Goal: Information Seeking & Learning: Understand process/instructions

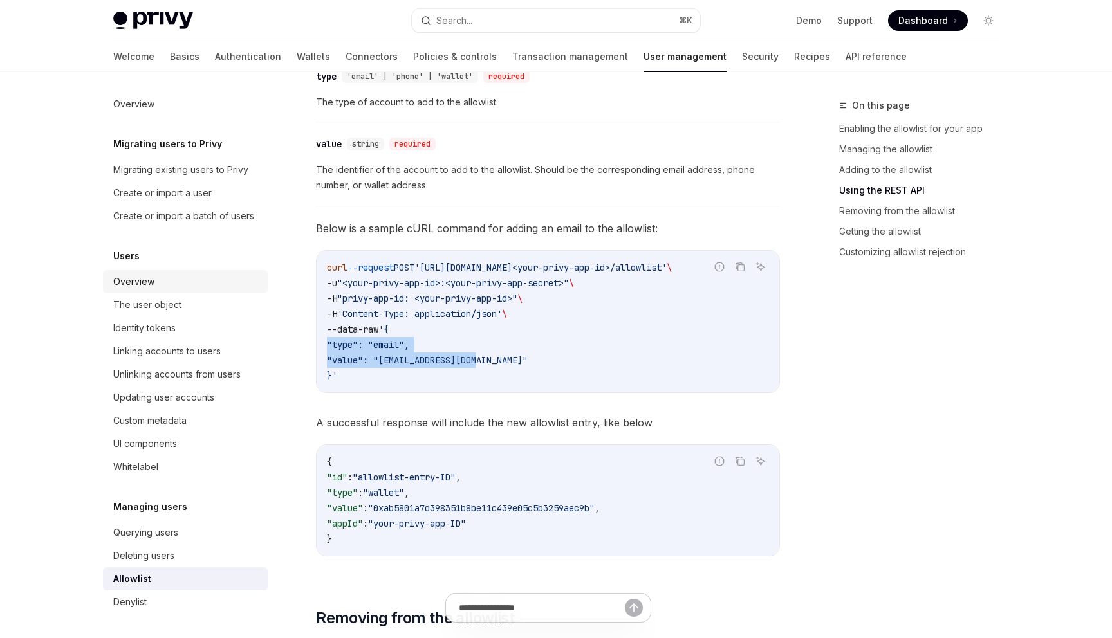
click at [134, 280] on div "Overview" at bounding box center [133, 281] width 41 height 15
type textarea "*"
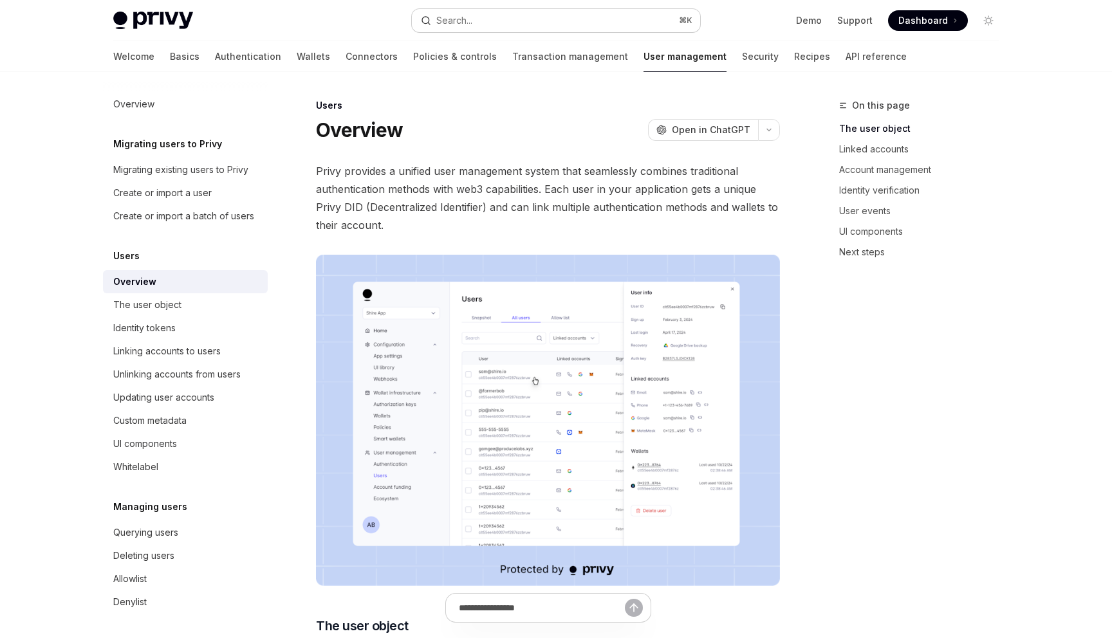
click at [457, 24] on div "Search..." at bounding box center [454, 20] width 36 height 15
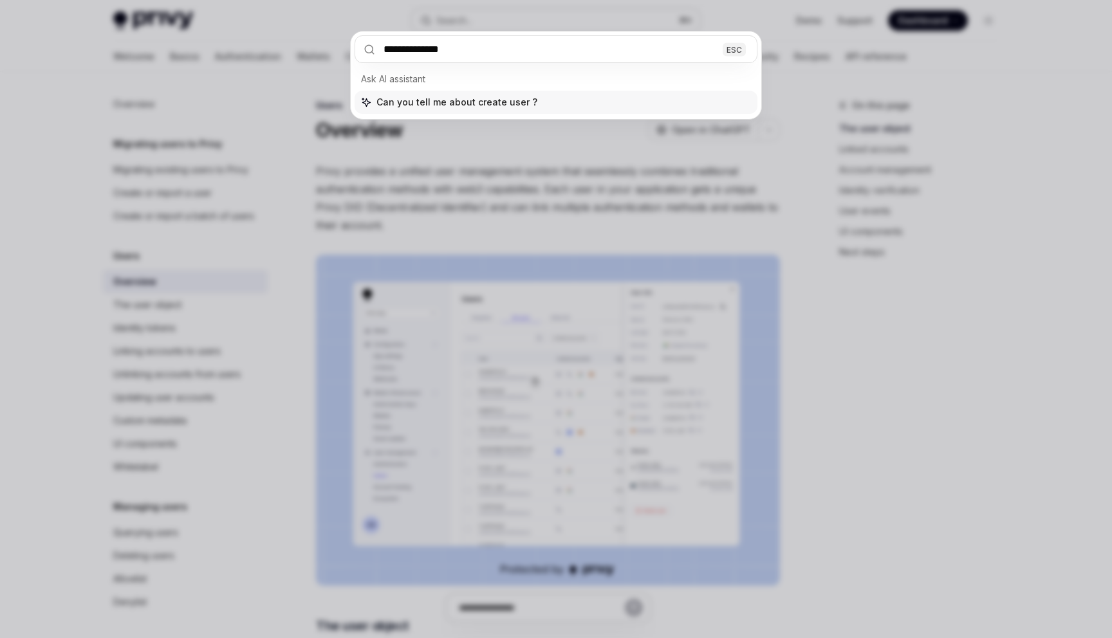
type input "**********"
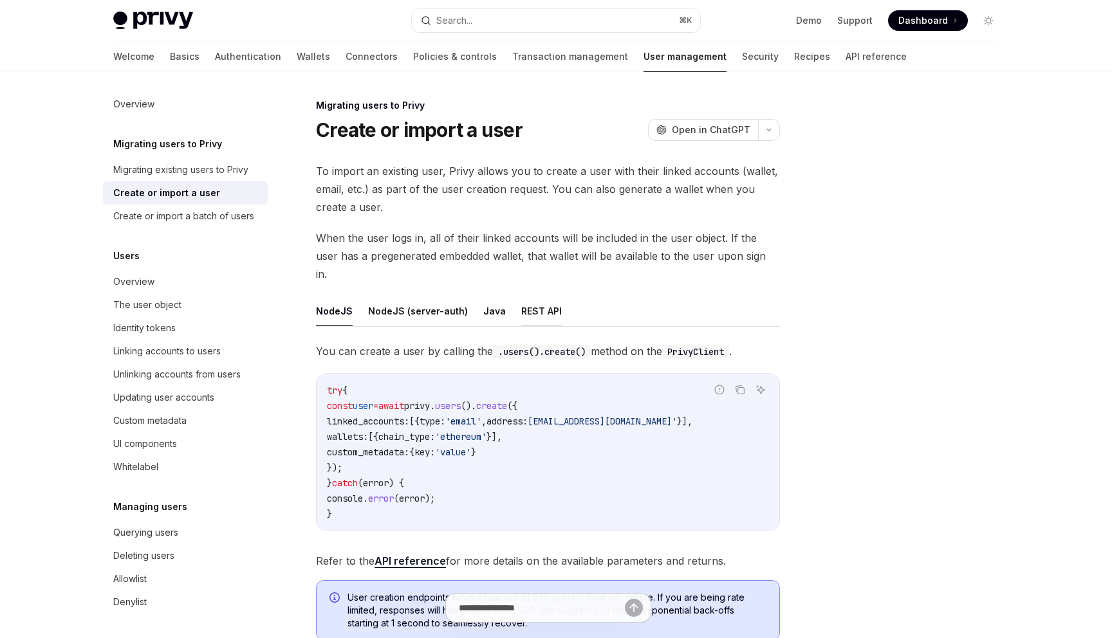
click at [535, 296] on button "REST API" at bounding box center [541, 311] width 41 height 30
type textarea "*"
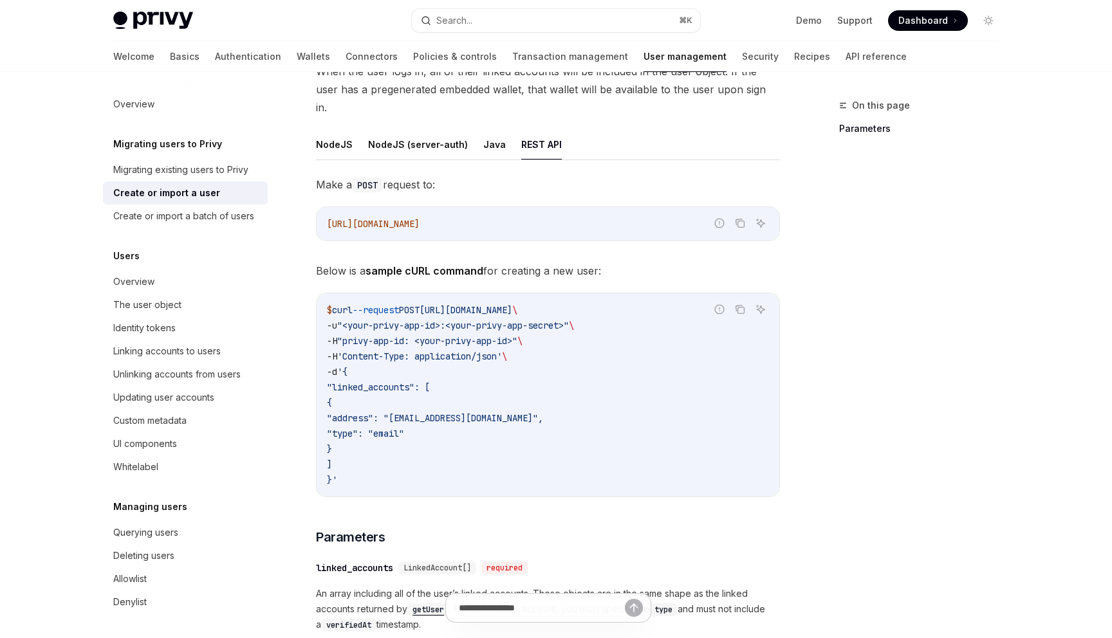
scroll to position [181, 0]
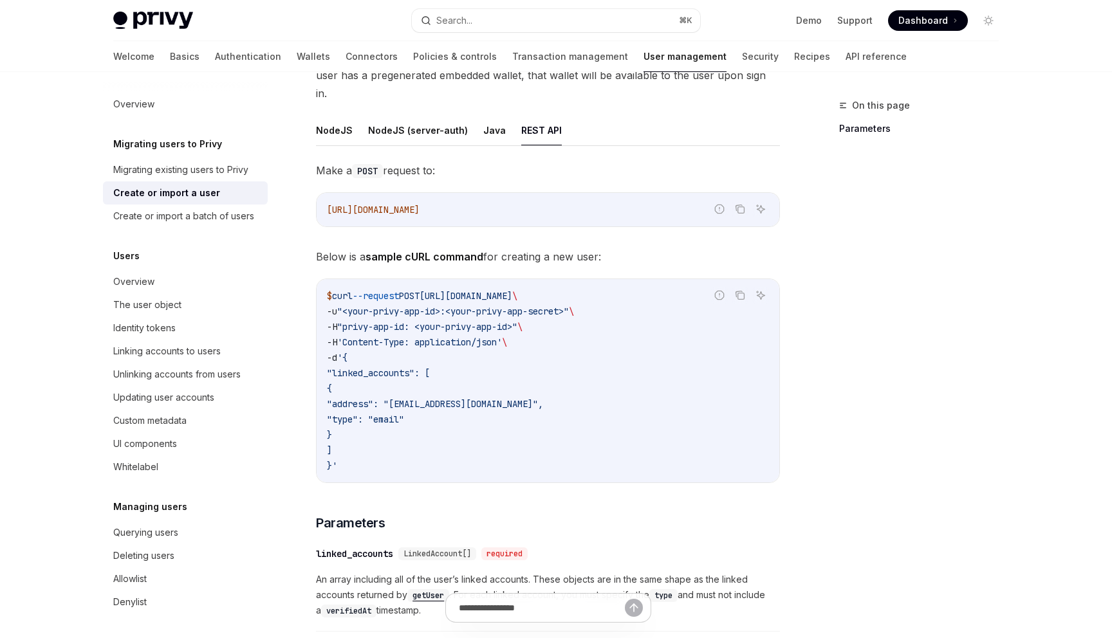
drag, startPoint x: 351, startPoint y: 434, endPoint x: 335, endPoint y: 356, distance: 79.5
click at [335, 356] on code "$ curl --request POST [URL][DOMAIN_NAME] \ -u "<your-privy-app-id>:<your-privy-…" at bounding box center [548, 380] width 442 height 185
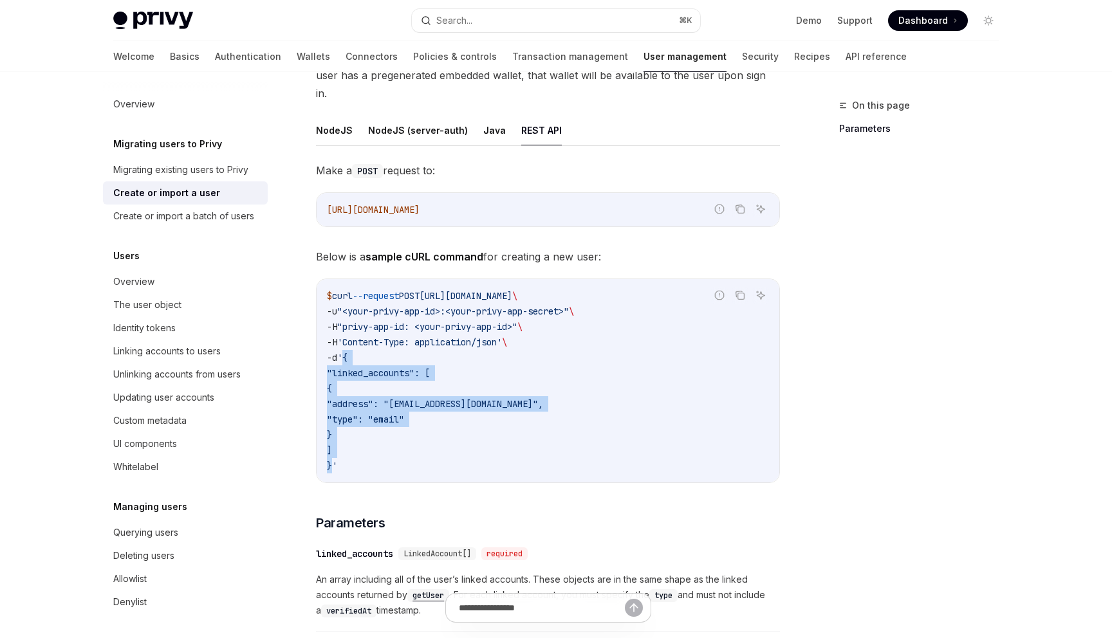
drag, startPoint x: 331, startPoint y: 449, endPoint x: 348, endPoint y: 346, distance: 105.0
click at [348, 346] on code "$ curl --request POST [URL][DOMAIN_NAME] \ -u "<your-privy-app-id>:<your-privy-…" at bounding box center [548, 380] width 442 height 185
copy code "{ "linked_accounts": [ { "address": "[EMAIL_ADDRESS][DOMAIN_NAME]", "type": "em…"
click at [515, 398] on span ""address": "[EMAIL_ADDRESS][DOMAIN_NAME]"," at bounding box center [435, 404] width 216 height 12
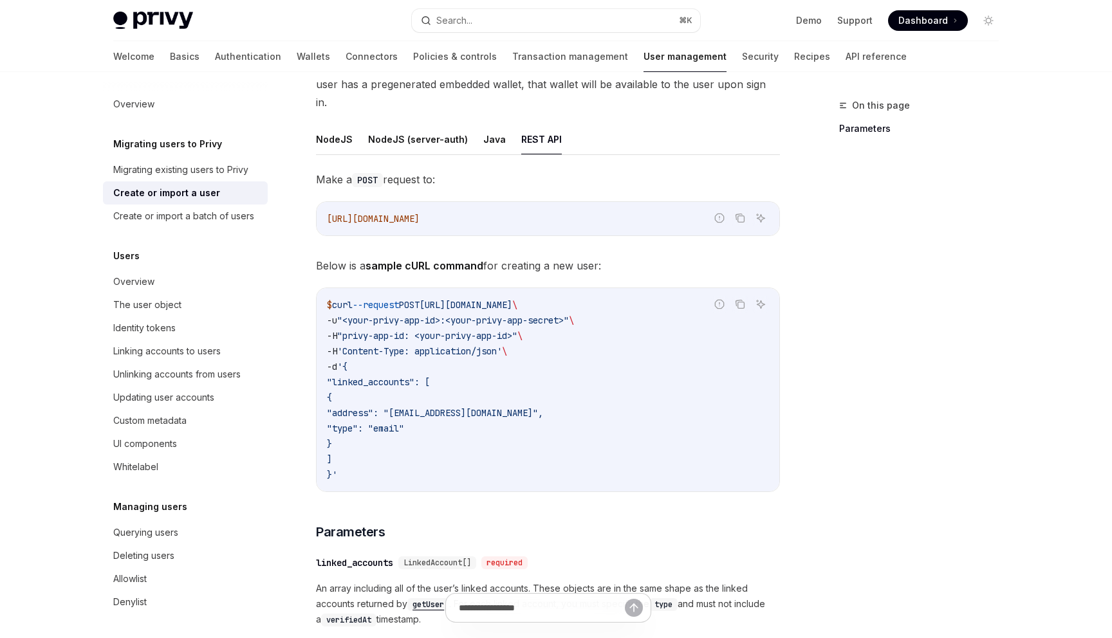
scroll to position [145, 0]
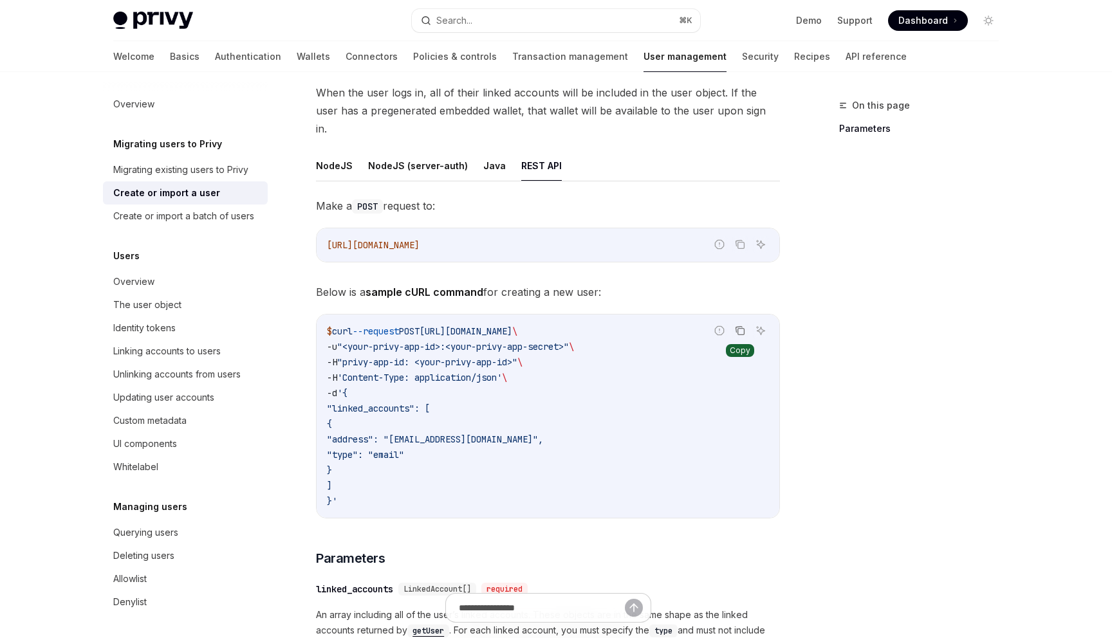
click at [736, 327] on icon "Copy the contents from the code block" at bounding box center [739, 330] width 6 height 6
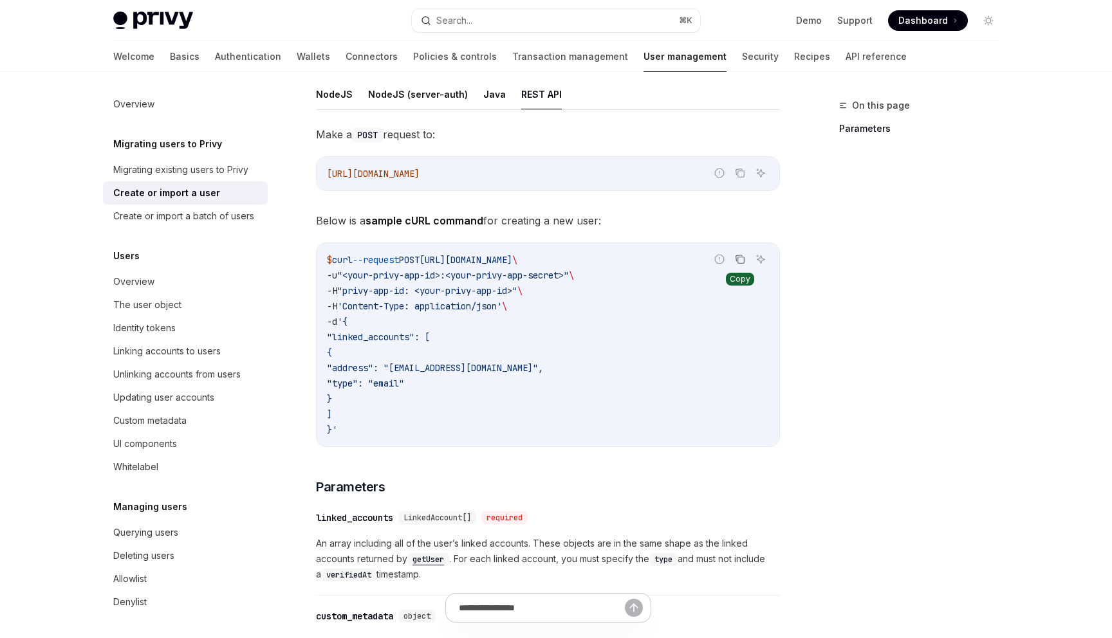
scroll to position [0, 0]
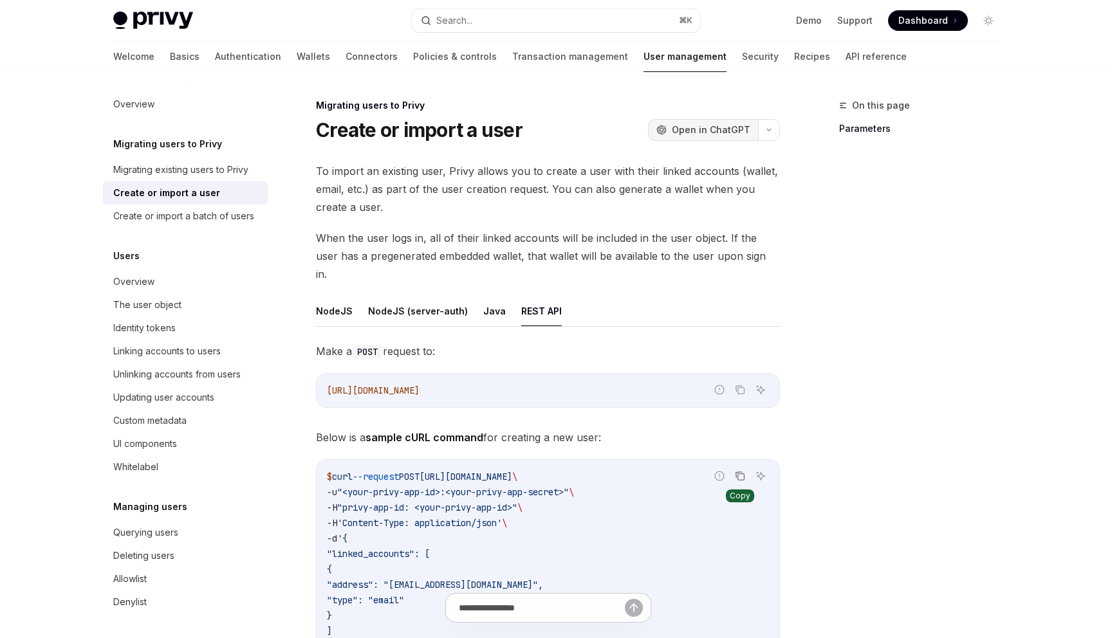
click at [719, 128] on span "Open in ChatGPT" at bounding box center [711, 130] width 78 height 13
click at [845, 61] on link "API reference" at bounding box center [875, 56] width 61 height 31
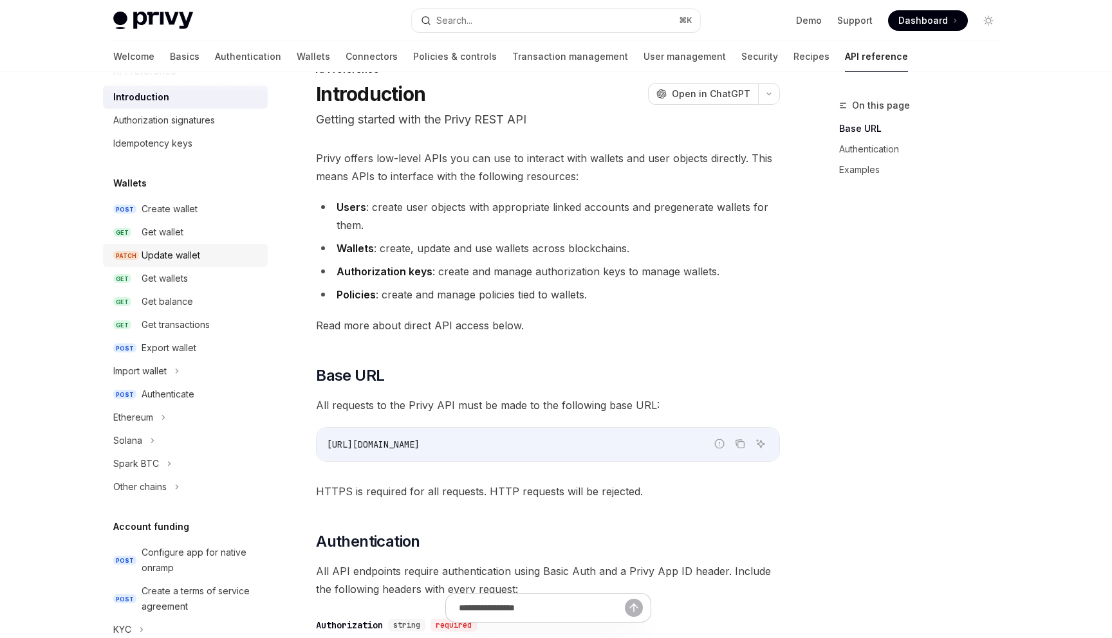
scroll to position [30, 0]
click at [169, 392] on div "Authenticate" at bounding box center [168, 392] width 53 height 15
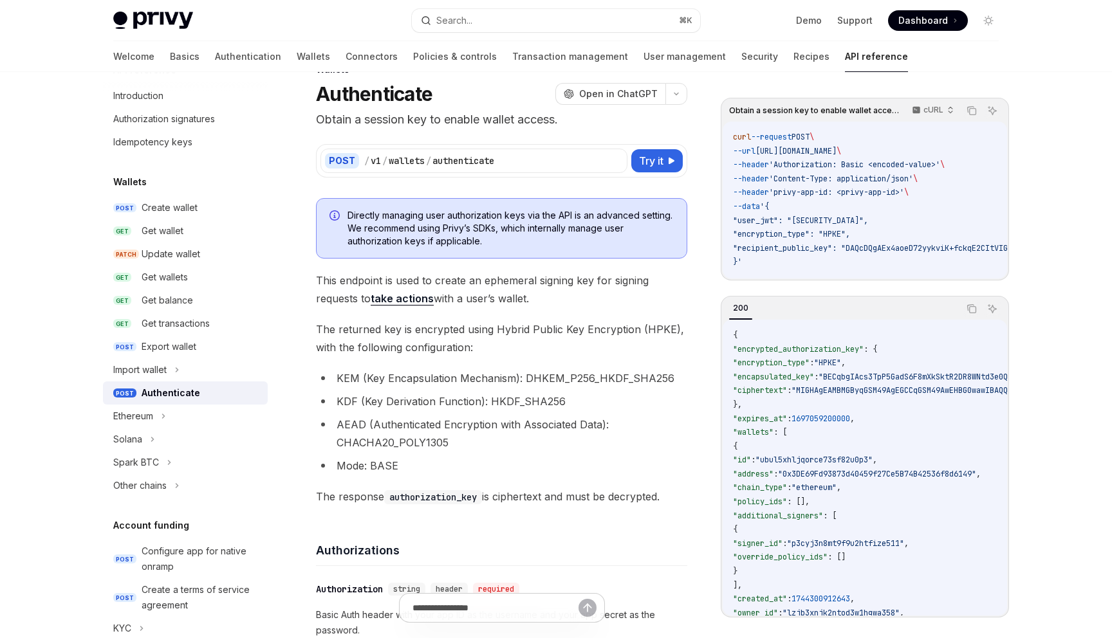
type textarea "*"
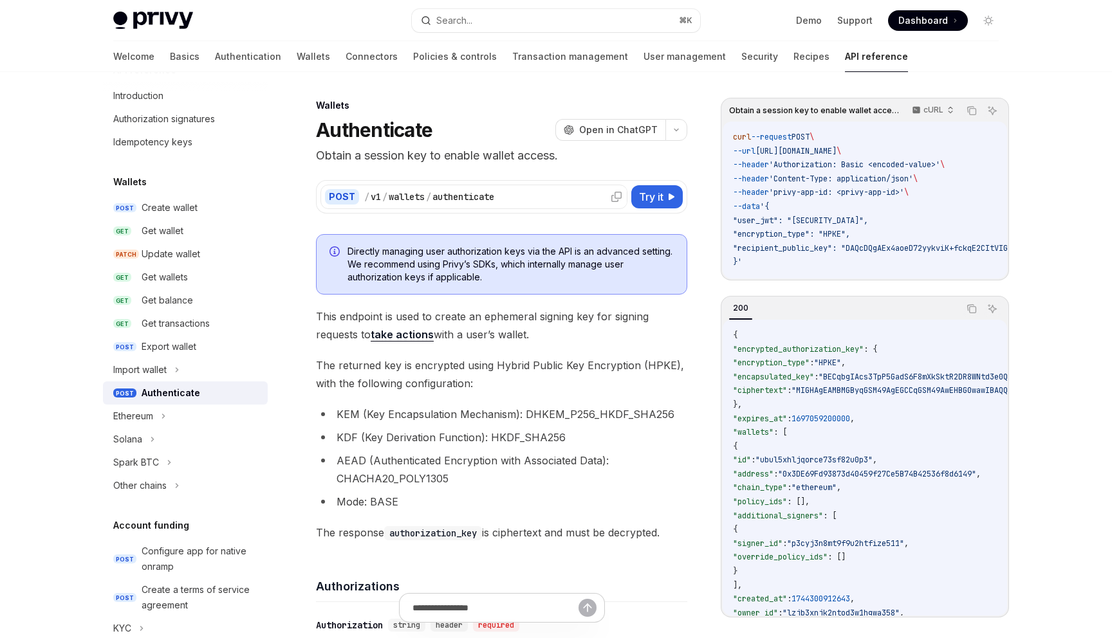
click at [613, 192] on icon at bounding box center [616, 197] width 10 height 10
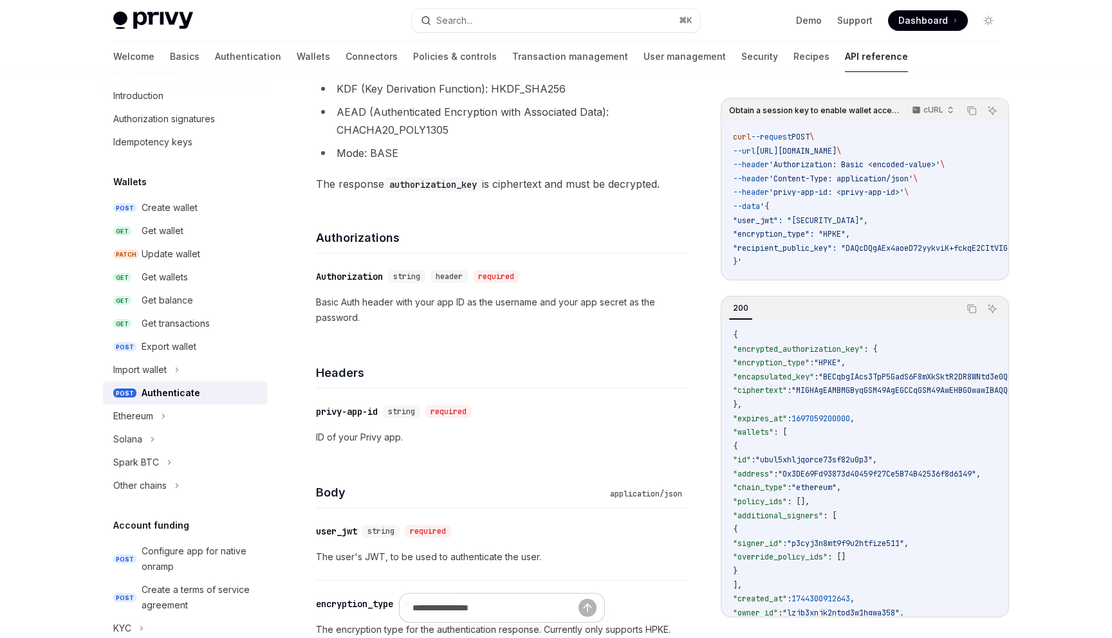
scroll to position [359, 0]
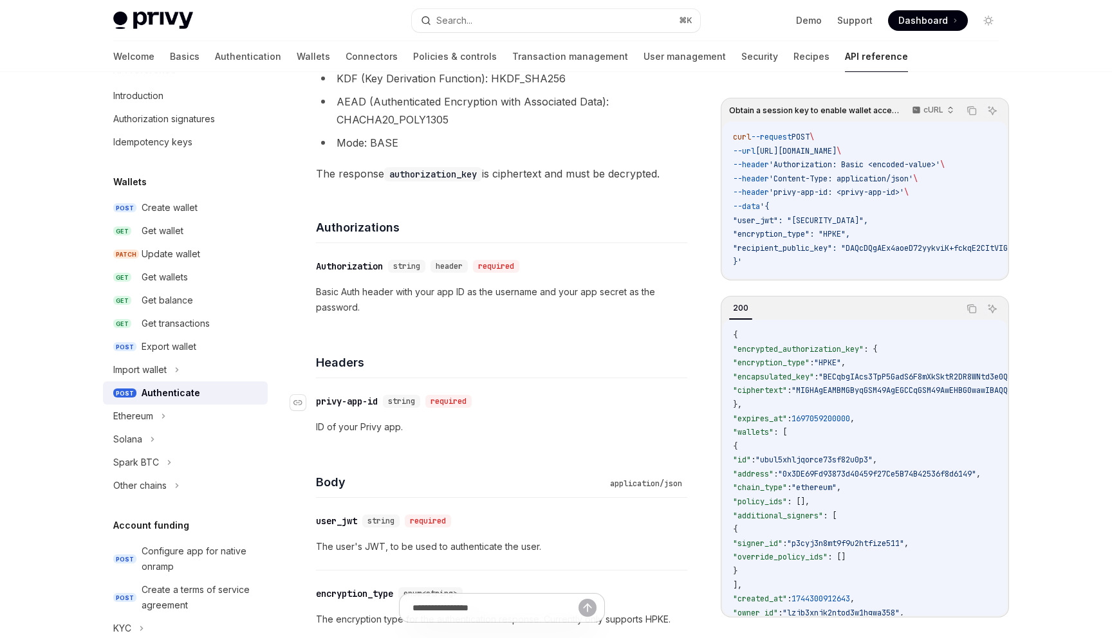
click at [378, 403] on div "privy-app-id" at bounding box center [347, 401] width 62 height 13
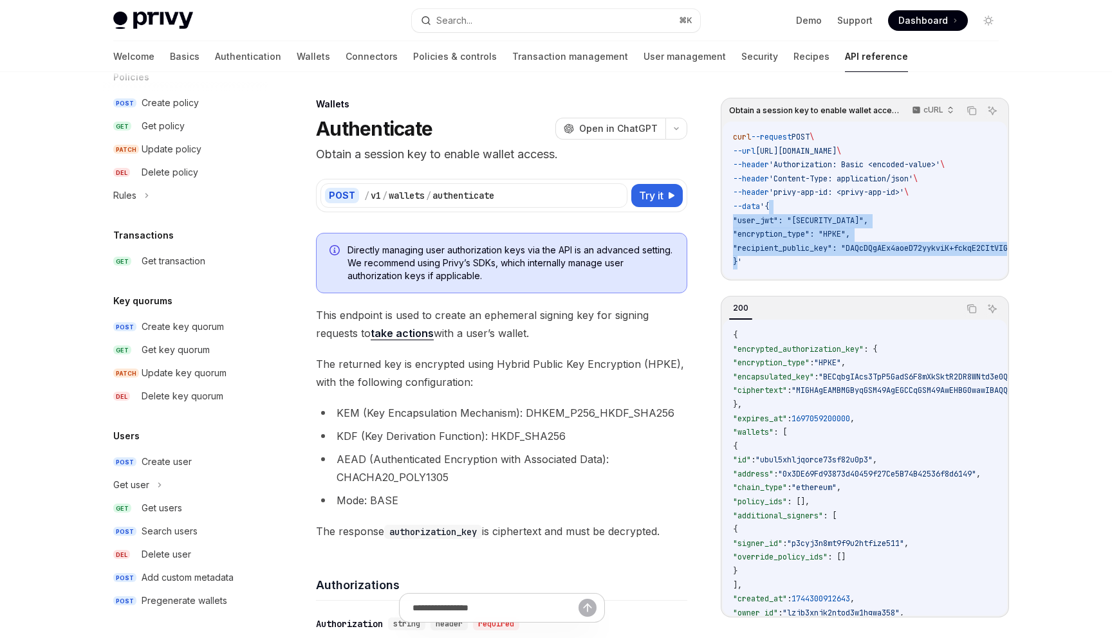
drag, startPoint x: 737, startPoint y: 264, endPoint x: 780, endPoint y: 207, distance: 72.1
click at [780, 207] on code "curl --request POST \ --url [URL][DOMAIN_NAME] \ --header 'Authorization: Basic…" at bounding box center [967, 200] width 468 height 139
copy code "{ "user_jwt": "[SECURITY_DATA]", "encryption_type": "HPKE", "recipient_public_k…"
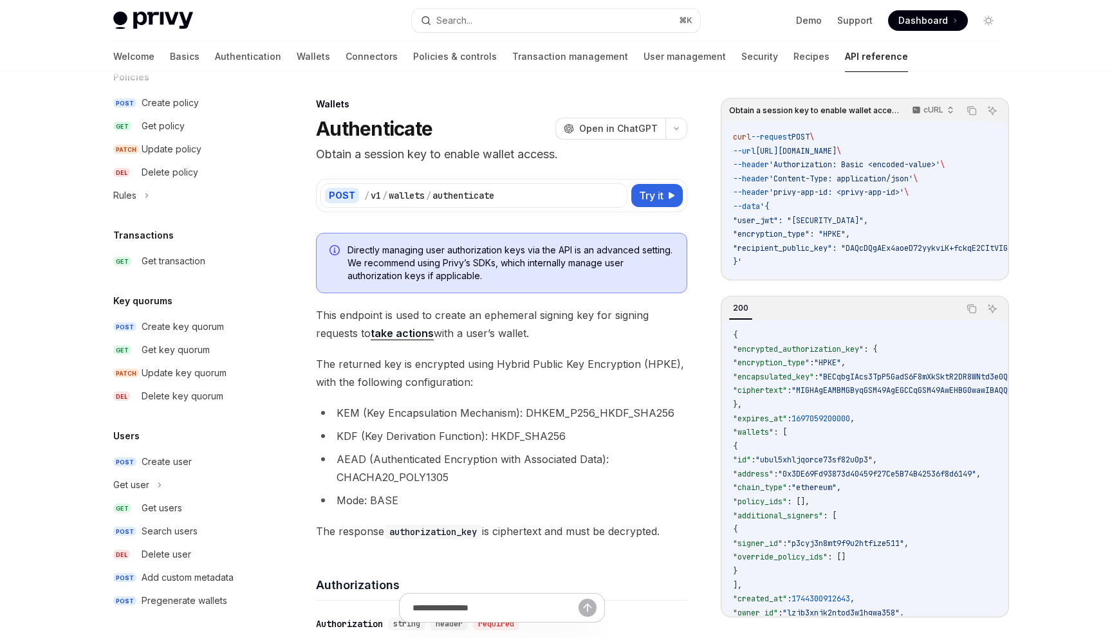
click at [904, 193] on span "'privy-app-id: <privy-app-id>'" at bounding box center [836, 192] width 135 height 10
click at [928, 109] on p "cURL" at bounding box center [933, 110] width 20 height 10
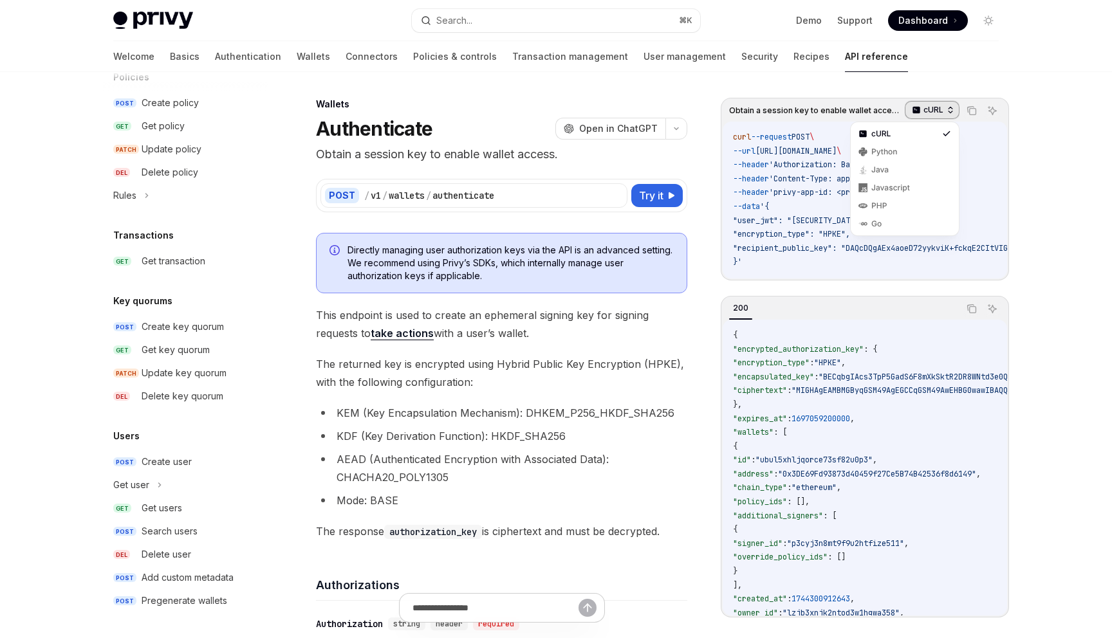
click at [928, 109] on p "cURL" at bounding box center [933, 110] width 20 height 10
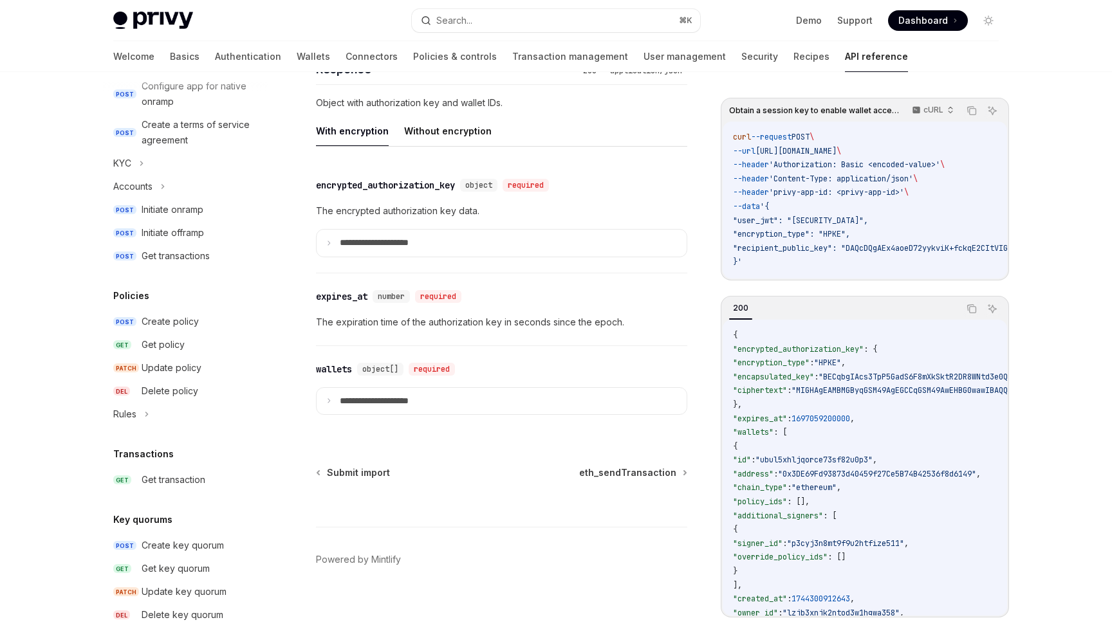
scroll to position [714, 0]
